Goal: Information Seeking & Learning: Learn about a topic

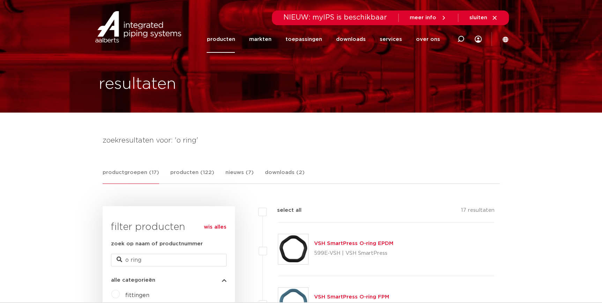
click at [233, 44] on link "producten" at bounding box center [221, 39] width 28 height 27
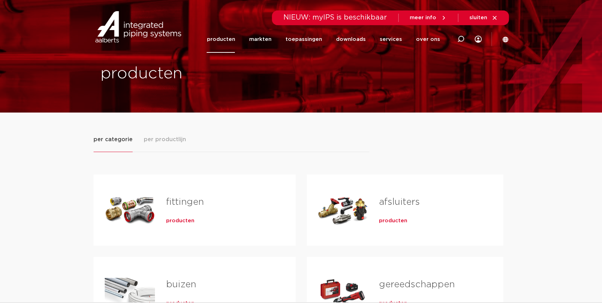
click at [181, 221] on span "producten" at bounding box center [180, 220] width 28 height 7
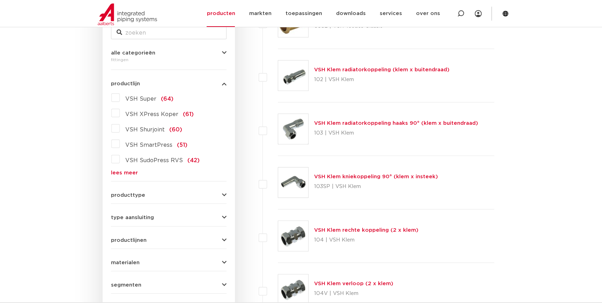
scroll to position [158, 0]
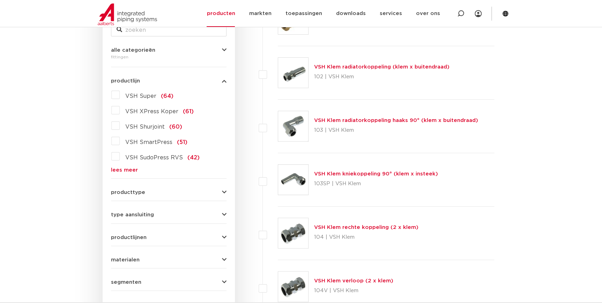
click at [118, 166] on div "VSH Super (64) VSH XPress Koper (61) VSH Shurjoint (60) VSH SmartPress (51) VSH…" at bounding box center [168, 130] width 115 height 83
click at [119, 167] on link "lees meer" at bounding box center [168, 169] width 115 height 5
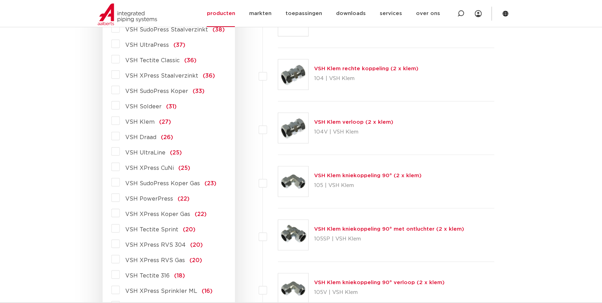
scroll to position [317, 0]
click at [156, 242] on span "VSH XPress RVS 304" at bounding box center [155, 244] width 60 height 6
click at [0, 0] on input "VSH XPress RVS 304 (20)" at bounding box center [0, 0] width 0 height 0
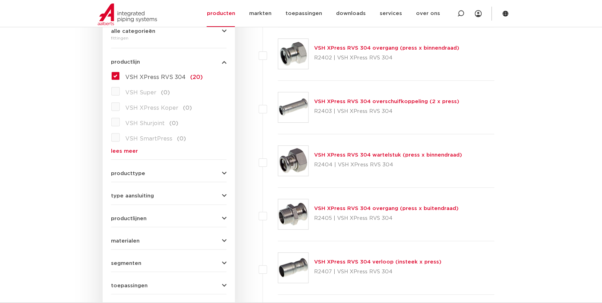
scroll to position [179, 0]
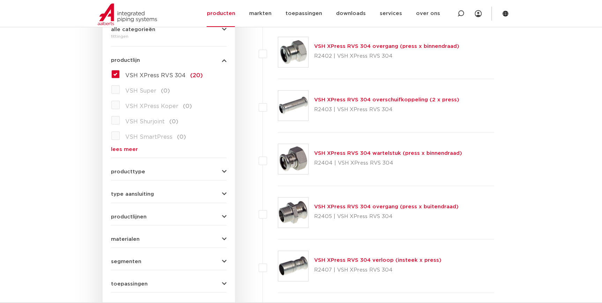
click at [366, 205] on link "VSH XPress RVS 304 overgang (press x buitendraad)" at bounding box center [386, 206] width 144 height 5
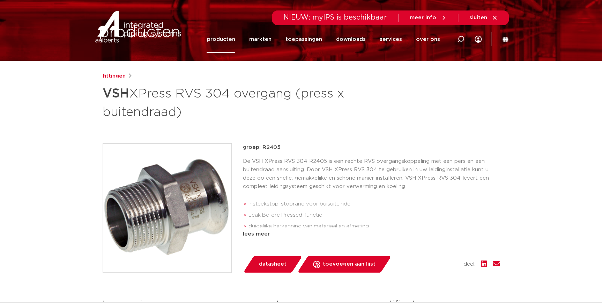
scroll to position [95, 0]
